Goal: Find specific page/section: Find specific page/section

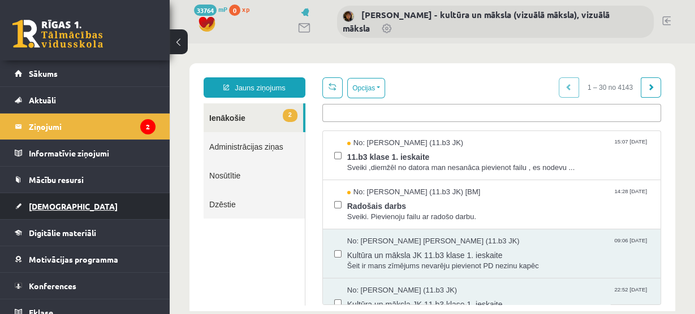
click at [50, 206] on span "[DEMOGRAPHIC_DATA]" at bounding box center [73, 206] width 89 height 10
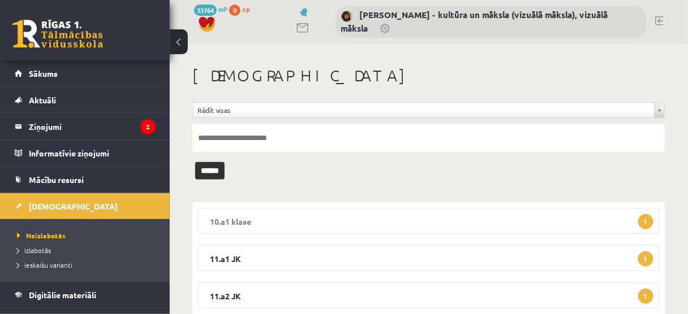
click at [643, 219] on span "1" at bounding box center [645, 221] width 15 height 15
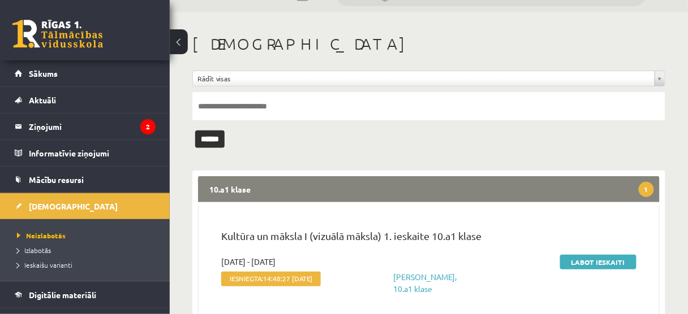
scroll to position [136, 0]
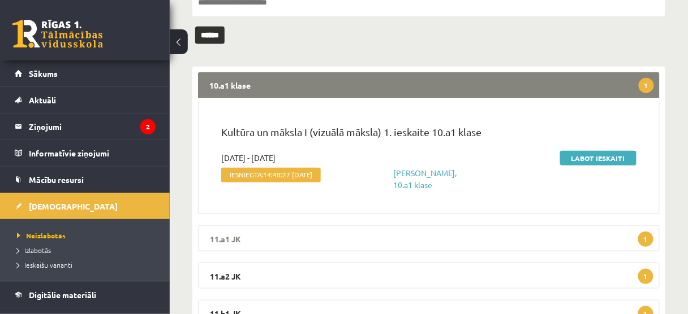
click at [645, 247] on span "1" at bounding box center [645, 239] width 15 height 15
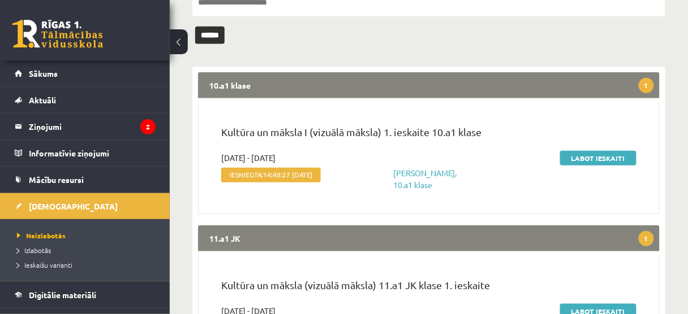
scroll to position [317, 0]
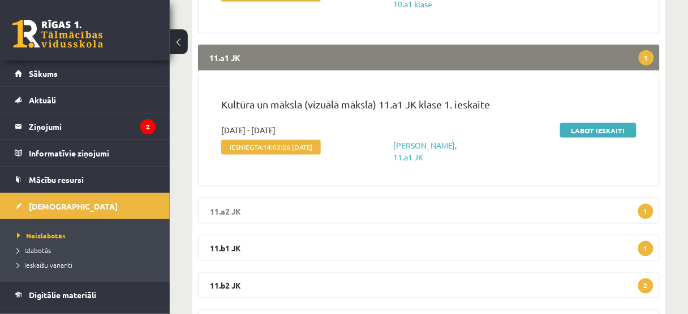
click at [645, 219] on span "1" at bounding box center [645, 211] width 15 height 15
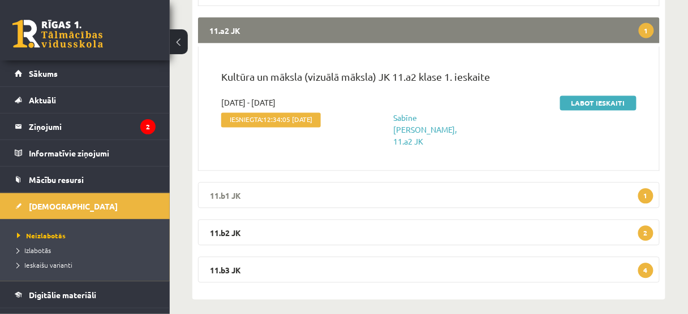
scroll to position [498, 0]
click at [643, 204] on span "1" at bounding box center [645, 195] width 15 height 15
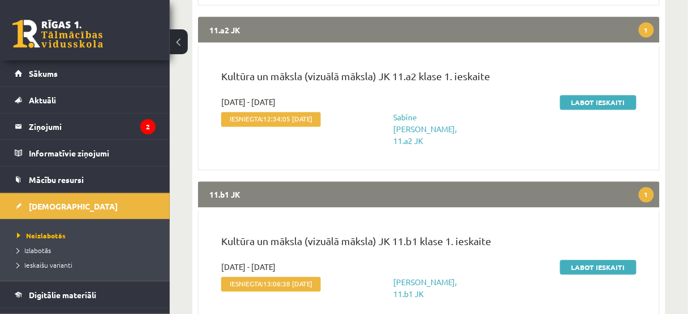
scroll to position [644, 0]
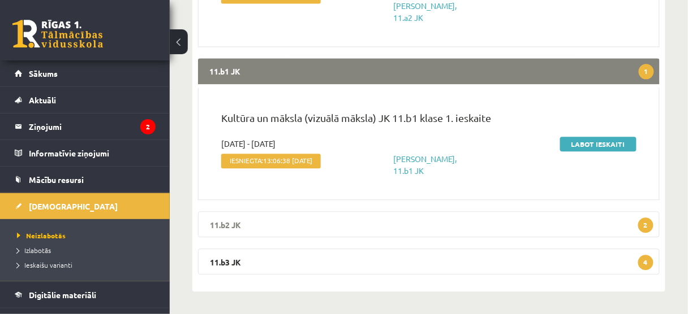
click at [646, 226] on span "2" at bounding box center [645, 225] width 15 height 15
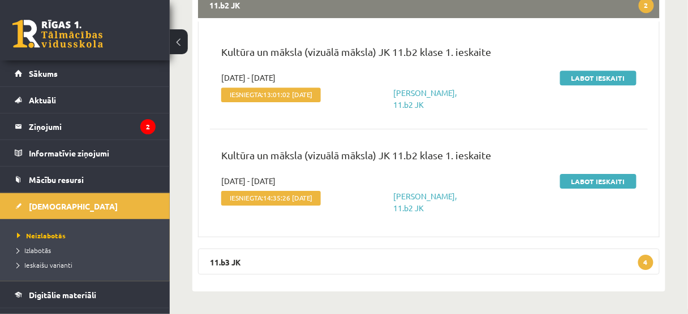
scroll to position [882, 0]
click at [647, 260] on span "4" at bounding box center [645, 262] width 15 height 15
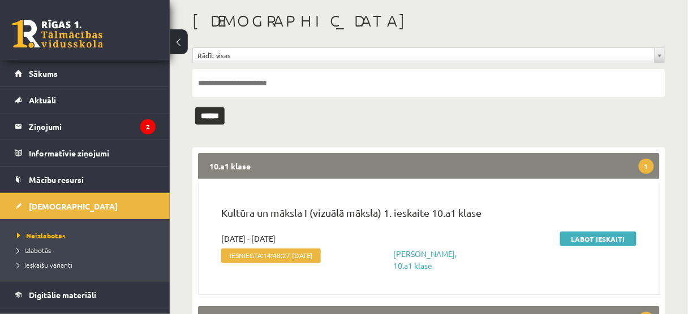
scroll to position [0, 0]
